Goal: Task Accomplishment & Management: Manage account settings

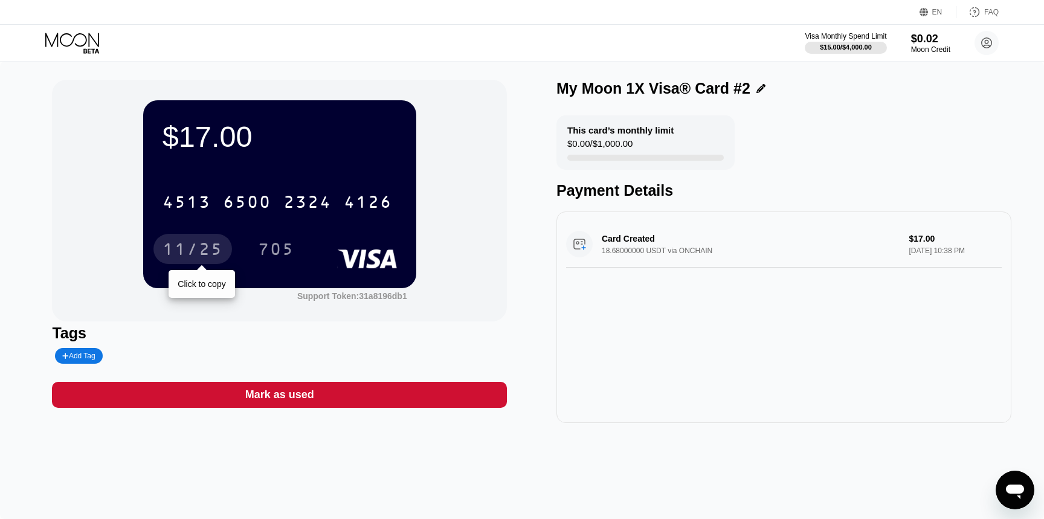
click at [213, 241] on div "11/25" at bounding box center [193, 250] width 60 height 19
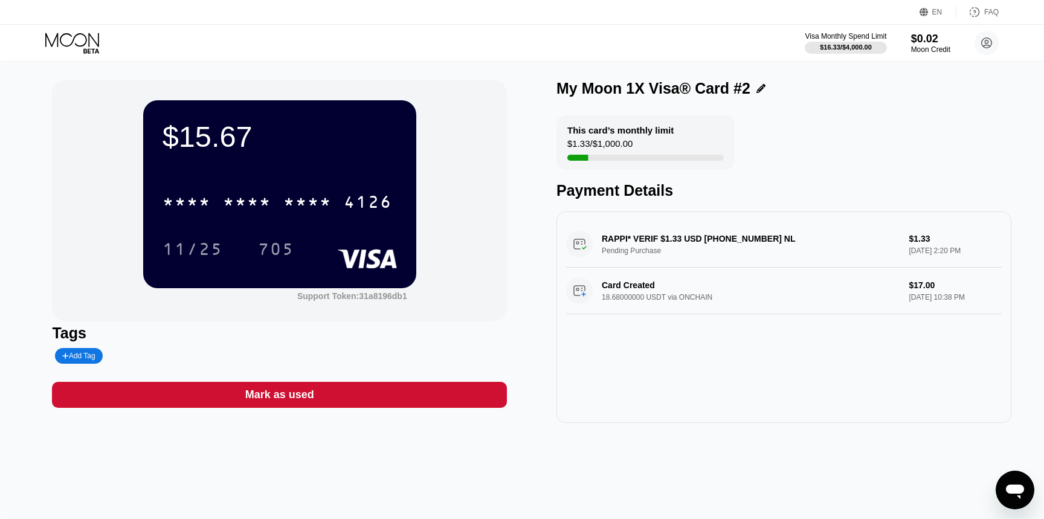
drag, startPoint x: 683, startPoint y: 250, endPoint x: 662, endPoint y: 221, distance: 35.9
click at [662, 221] on div "RAPPI* VERIF $1.33 USD +31852250121 NL Pending Purchase $1.33 Sep 26, 2025 2:20…" at bounding box center [784, 318] width 455 height 212
click at [740, 239] on div "RAPPI* VERIF $1.33 USD +31852250121 NL Pending Purchase $1.33 Sep 26, 2025 2:20…" at bounding box center [784, 244] width 436 height 47
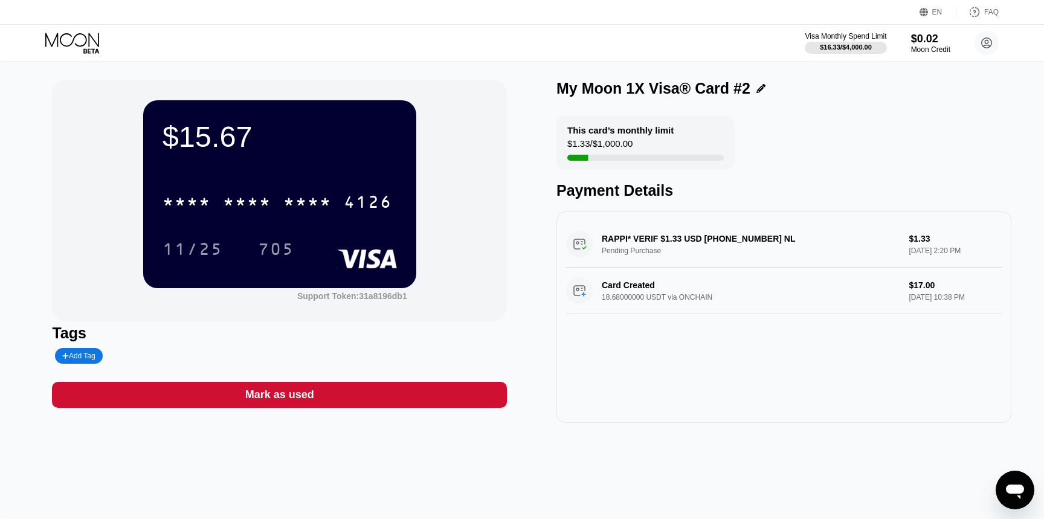
click at [742, 267] on div "RAPPI* VERIF $1.33 USD +31852250121 NL Pending Purchase $1.33 Sep 26, 2025 2:20…" at bounding box center [784, 244] width 436 height 47
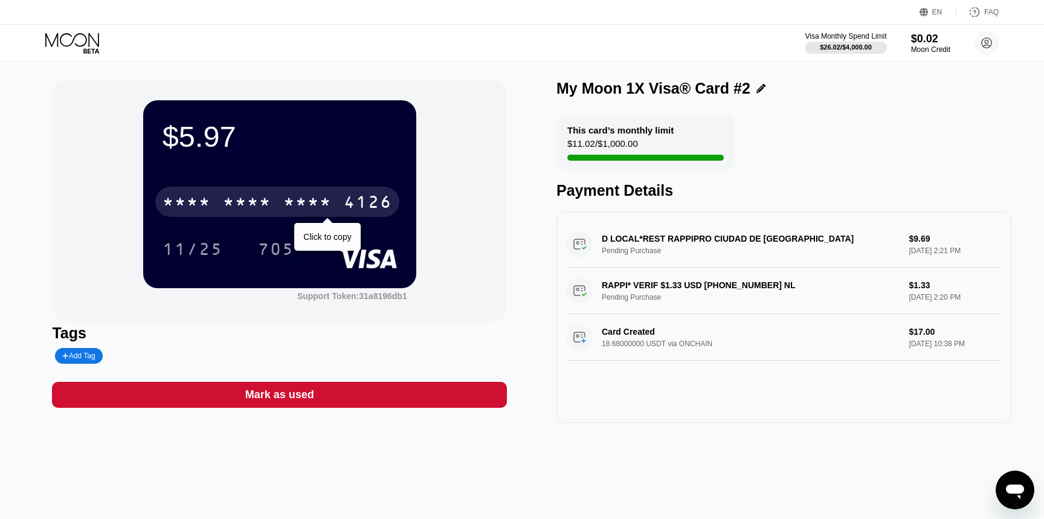
click at [310, 210] on div "* * * *" at bounding box center [307, 203] width 48 height 19
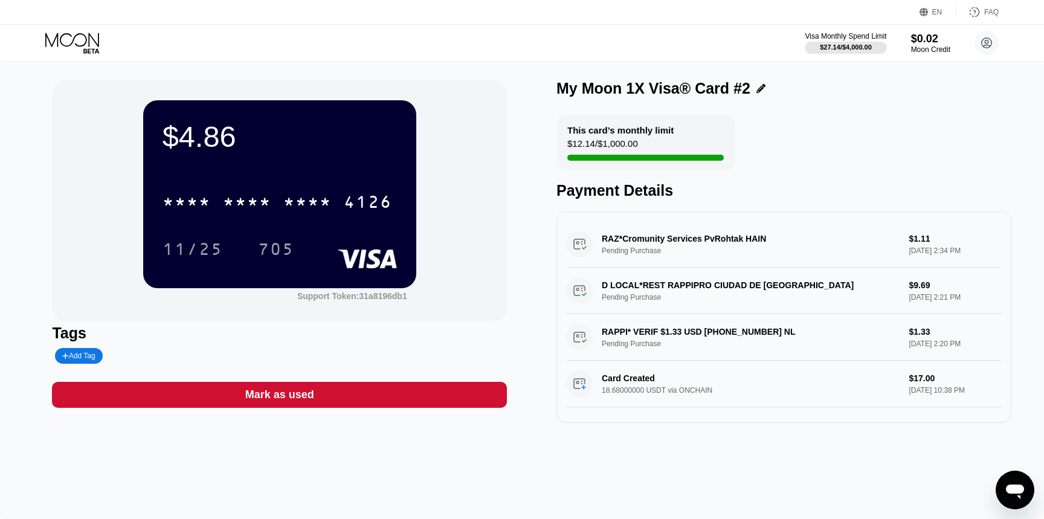
click at [678, 317] on div "RAPPI* VERIF $1.33 USD [PHONE_NUMBER] NL Pending Purchase $1.33 [DATE] 2:20 PM" at bounding box center [784, 337] width 436 height 47
click at [693, 338] on div "RAPPI* VERIF $1.33 USD [PHONE_NUMBER] NL Pending Purchase $1.33 [DATE] 2:20 PM" at bounding box center [784, 337] width 436 height 47
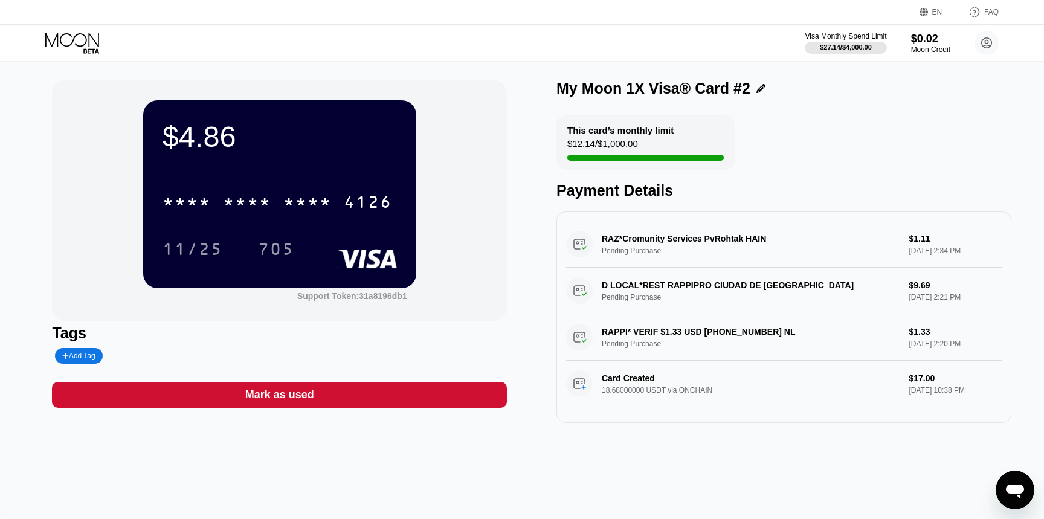
click at [693, 338] on div "RAPPI* VERIF $1.33 USD [PHONE_NUMBER] NL Pending Purchase $1.33 [DATE] 2:20 PM" at bounding box center [784, 337] width 436 height 47
click at [703, 332] on div "RAPPI* VERIF $1.33 USD [PHONE_NUMBER] NL Pending Purchase $1.33 [DATE] 2:20 PM" at bounding box center [784, 337] width 436 height 47
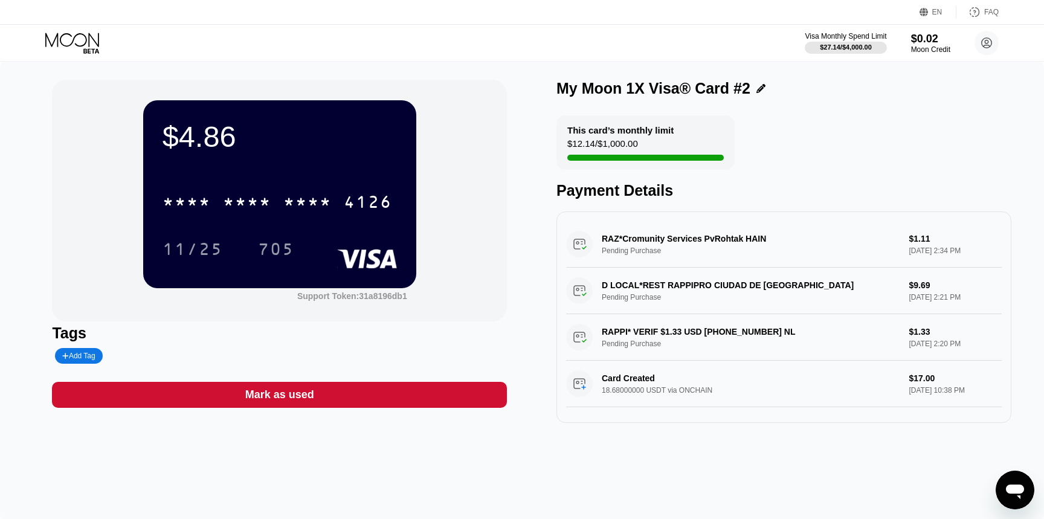
click at [703, 332] on div "RAPPI* VERIF $1.33 USD [PHONE_NUMBER] NL Pending Purchase $1.33 [DATE] 2:20 PM" at bounding box center [784, 337] width 436 height 47
drag, startPoint x: 742, startPoint y: 340, endPoint x: 722, endPoint y: 219, distance: 122.6
click at [723, 219] on div "RAZ*Cromunity Services PvRohtak HAIN Pending Purchase $1.11 [DATE] 2:34 PM D LO…" at bounding box center [784, 318] width 455 height 212
click at [57, 37] on icon at bounding box center [73, 43] width 56 height 21
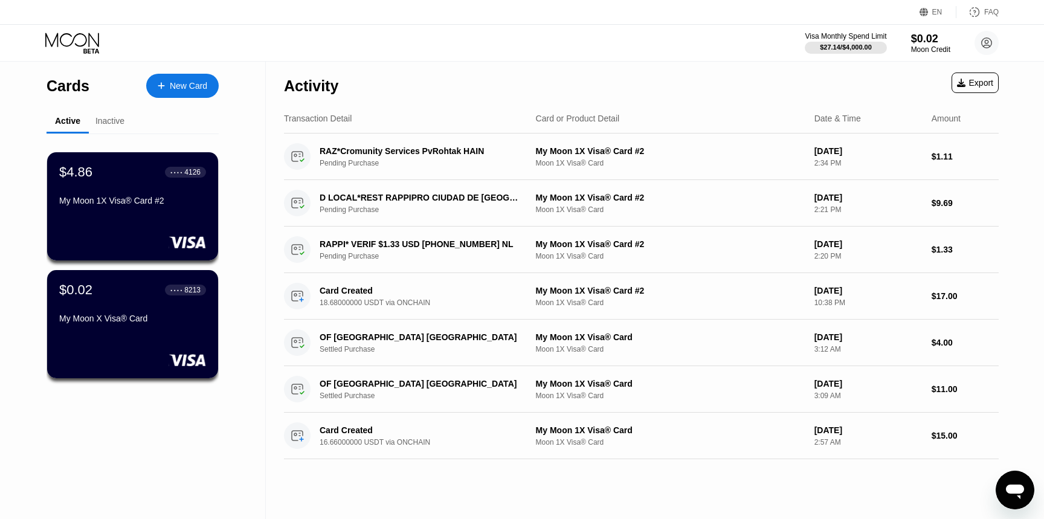
click at [97, 35] on icon at bounding box center [73, 43] width 56 height 21
click at [114, 126] on div "Inactive" at bounding box center [110, 122] width 42 height 24
click at [110, 121] on div "Inactive" at bounding box center [110, 121] width 29 height 10
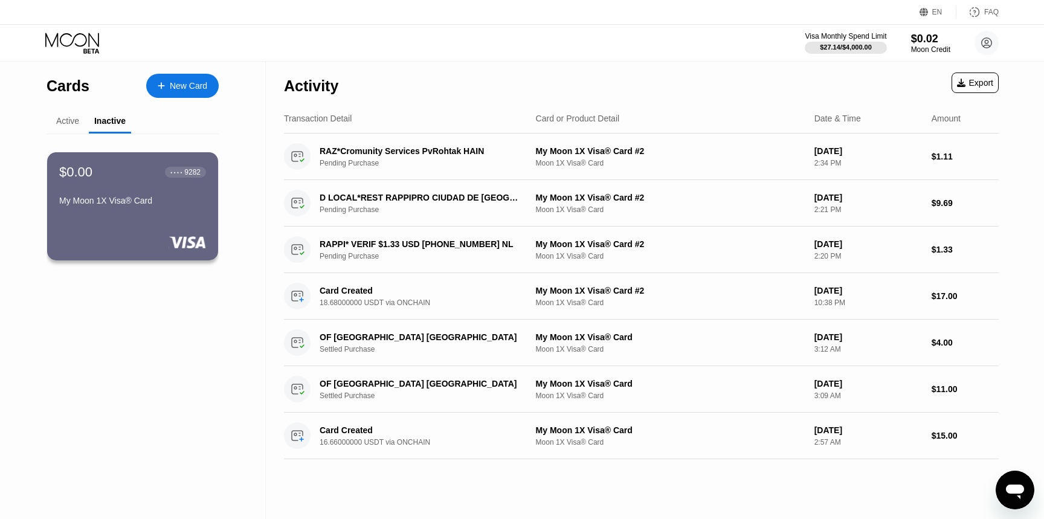
click at [77, 120] on div "Active" at bounding box center [67, 121] width 23 height 10
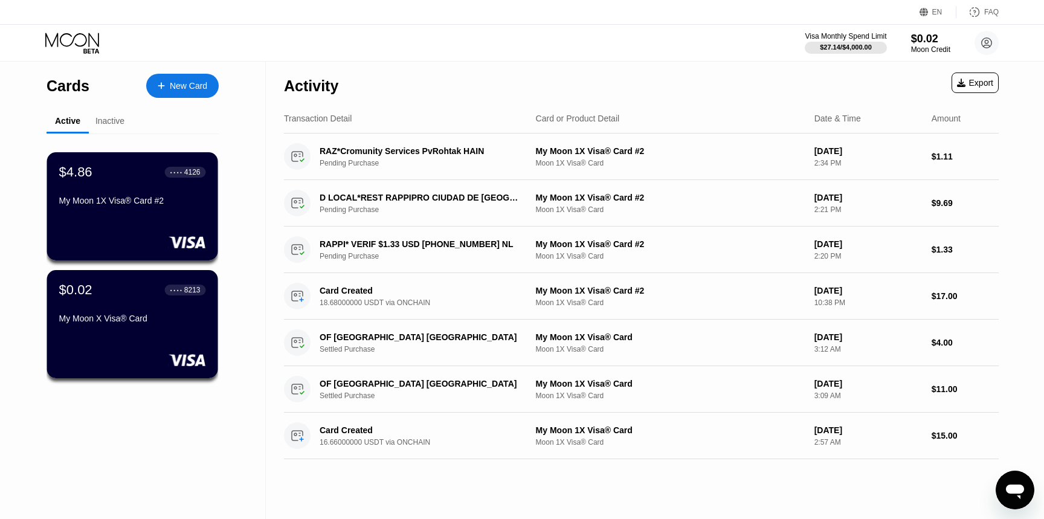
click at [74, 39] on icon at bounding box center [73, 43] width 56 height 21
click at [207, 93] on div "New Card" at bounding box center [182, 86] width 73 height 24
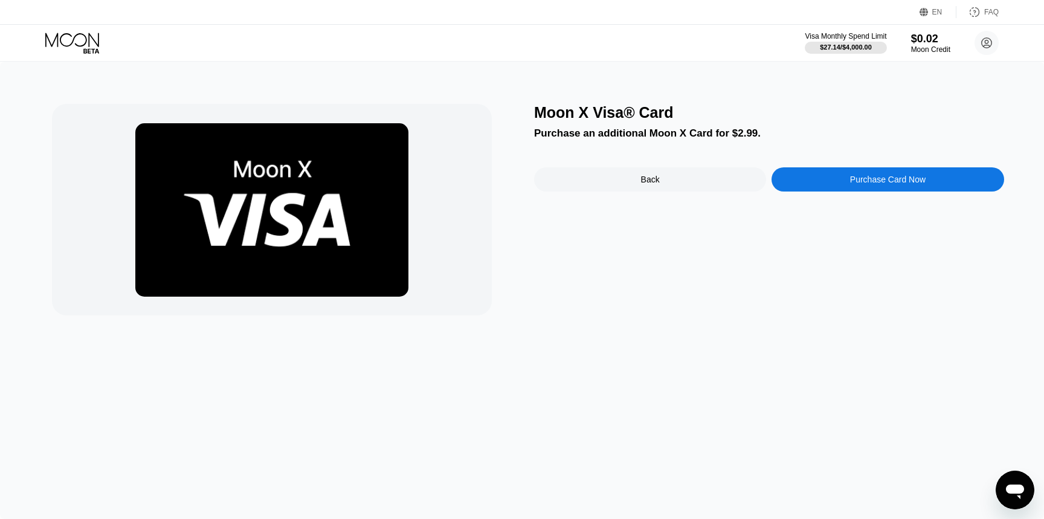
click at [74, 38] on icon at bounding box center [72, 40] width 54 height 14
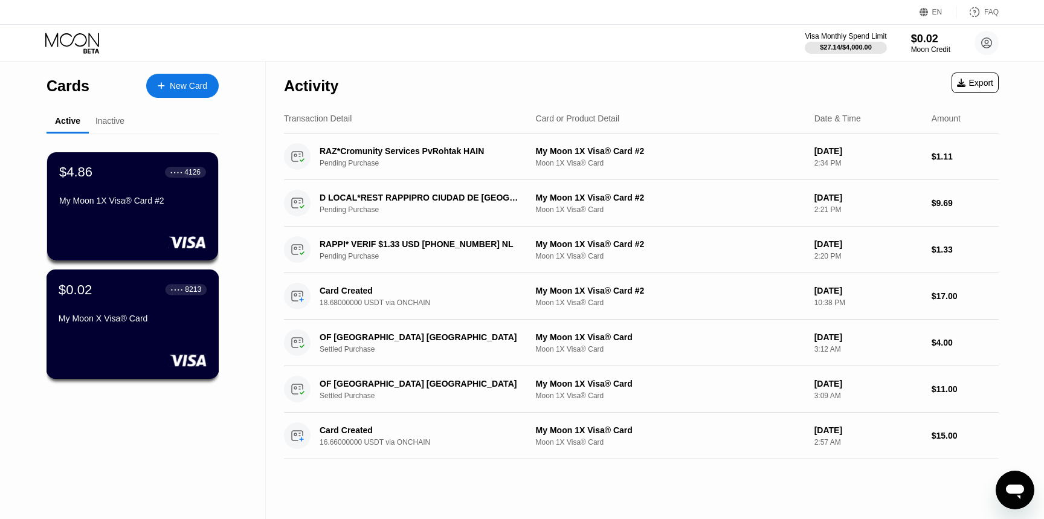
click at [137, 323] on div "My Moon X Visa® Card" at bounding box center [133, 319] width 148 height 10
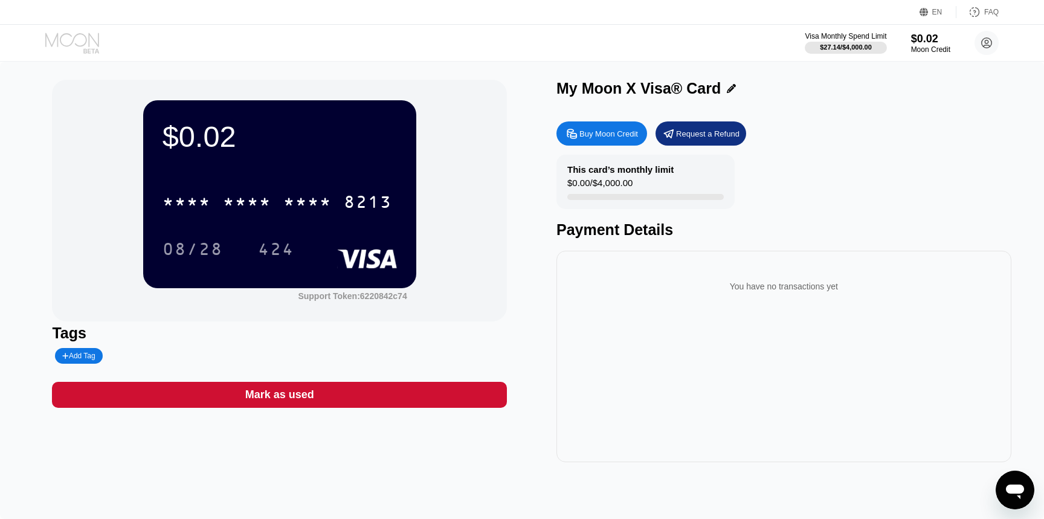
click at [66, 51] on icon at bounding box center [73, 43] width 56 height 21
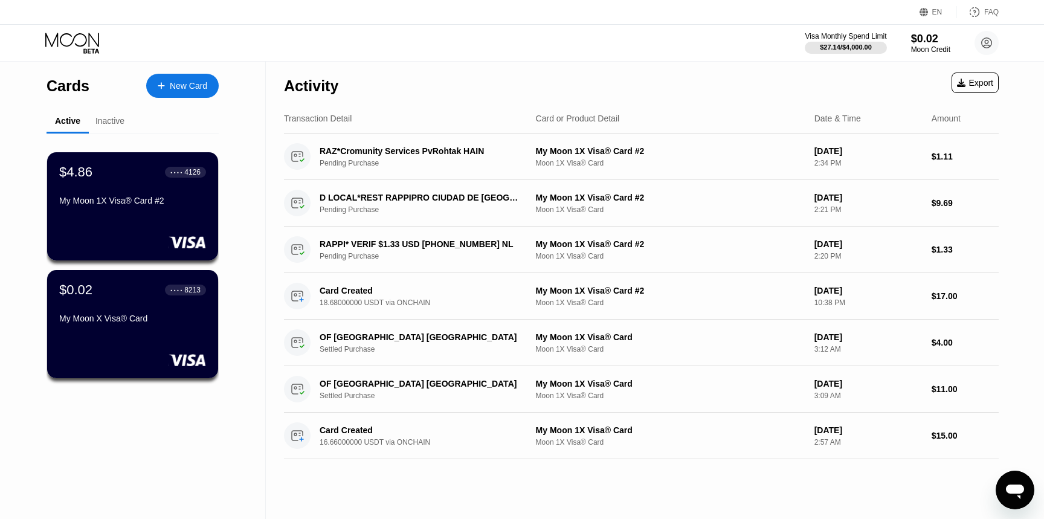
click at [113, 118] on div "Inactive" at bounding box center [110, 121] width 29 height 10
